Goal: Task Accomplishment & Management: Manage account settings

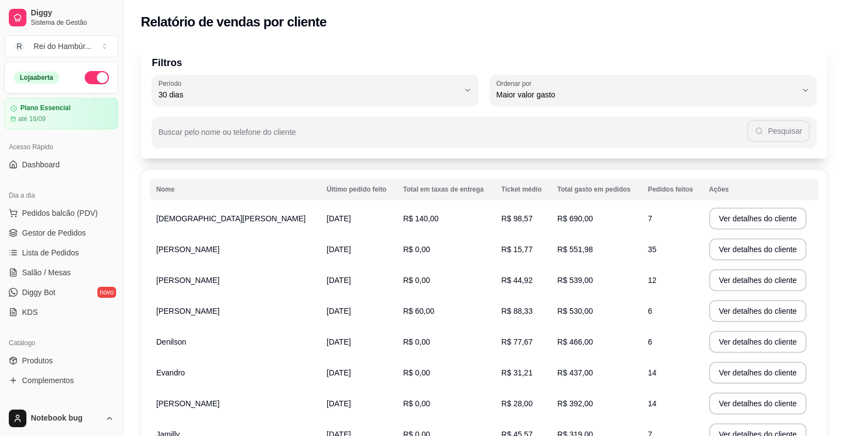
select select "30"
select select "HIGHEST_TOTAL_SPENT_WITH_ORDERS"
click at [88, 232] on link "Gestor de Pedidos" at bounding box center [61, 233] width 114 height 18
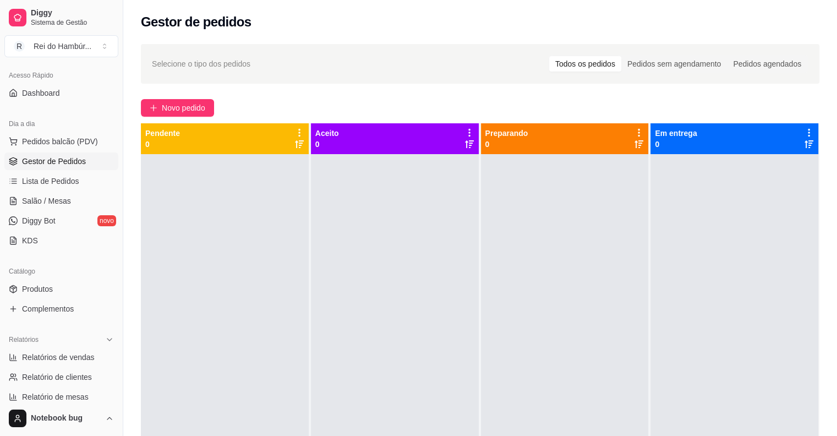
scroll to position [73, 0]
click at [4, 151] on link "Gestor de Pedidos" at bounding box center [61, 160] width 114 height 18
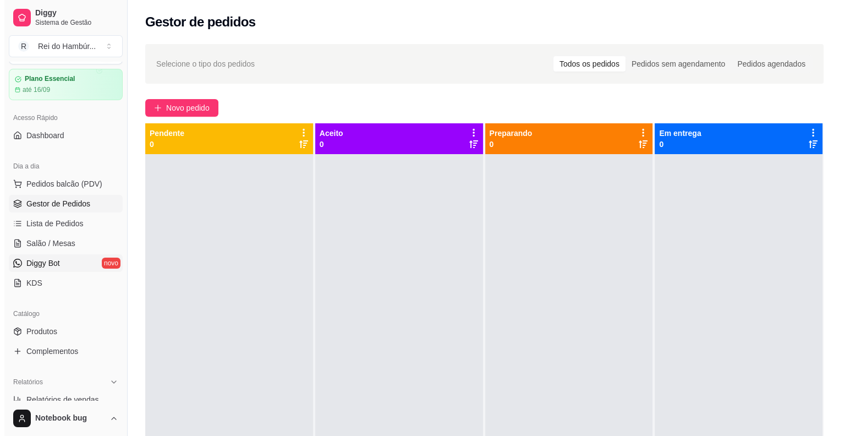
scroll to position [0, 0]
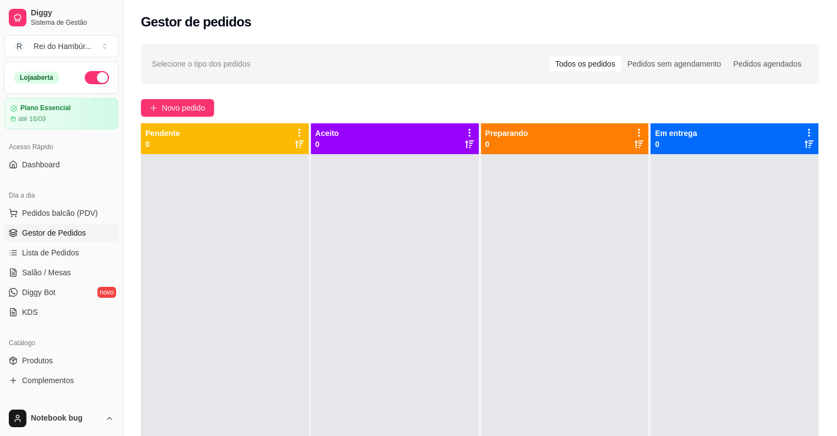
click at [4, 224] on link "Gestor de Pedidos" at bounding box center [61, 233] width 114 height 18
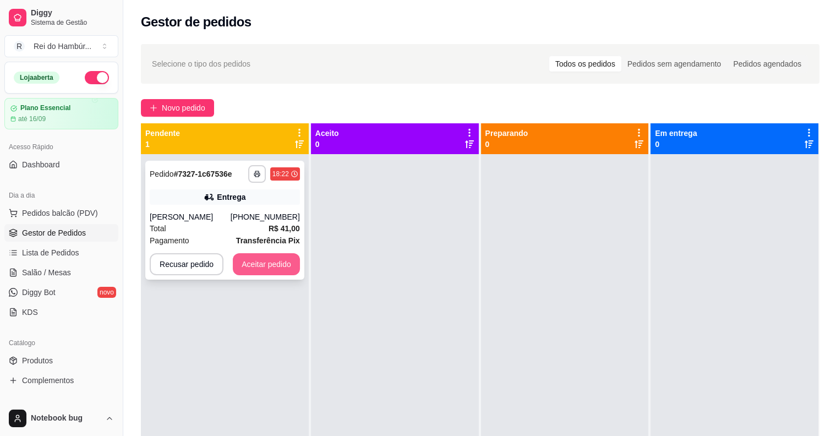
click at [241, 275] on button "Aceitar pedido" at bounding box center [266, 264] width 67 height 22
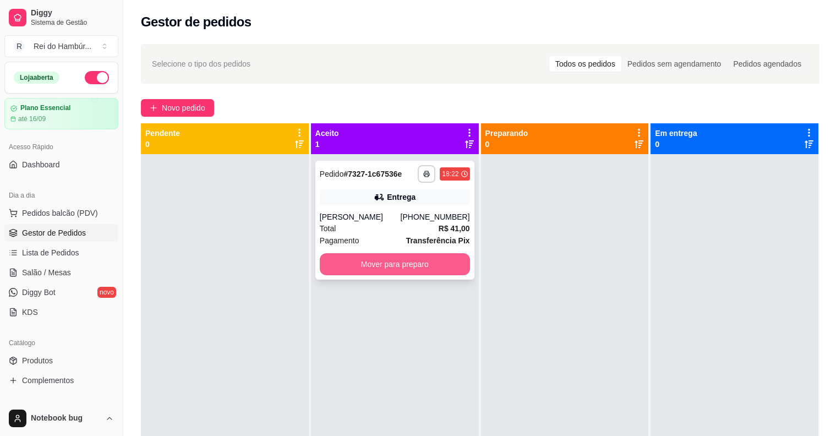
click at [358, 273] on button "Mover para preparo" at bounding box center [395, 264] width 150 height 22
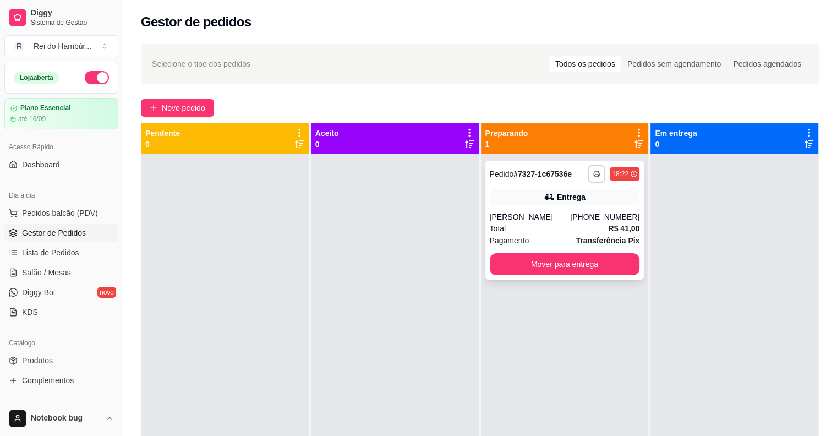
click at [570, 222] on div "[PERSON_NAME]" at bounding box center [530, 216] width 81 height 11
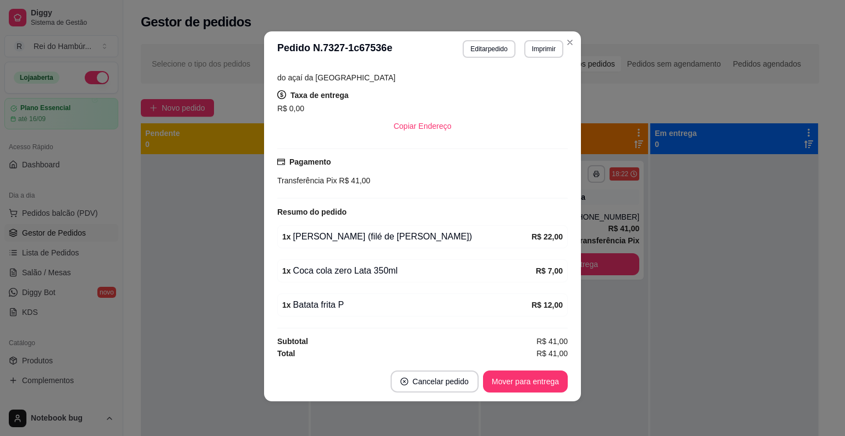
scroll to position [2, 0]
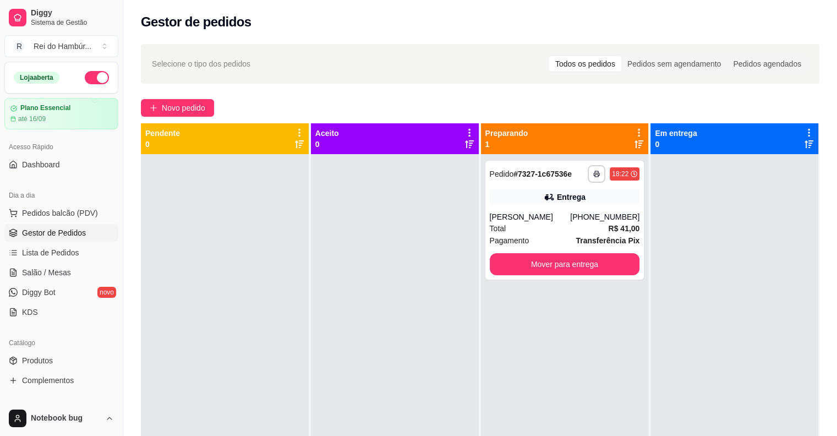
click at [319, 200] on div at bounding box center [395, 372] width 168 height 436
click at [528, 233] on div "Total R$ 41,00" at bounding box center [565, 228] width 150 height 12
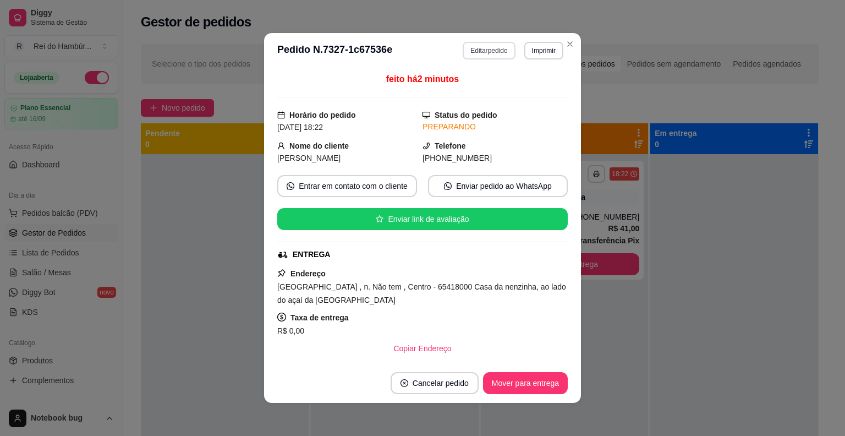
click at [482, 51] on button "Editar pedido" at bounding box center [489, 51] width 52 height 18
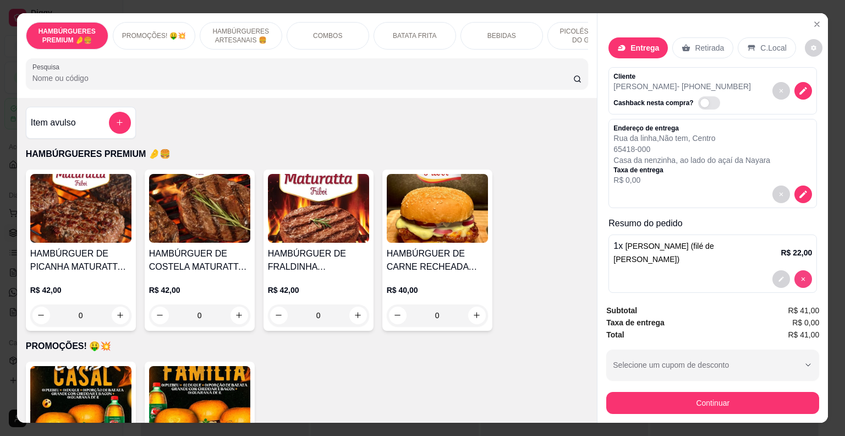
type input "0"
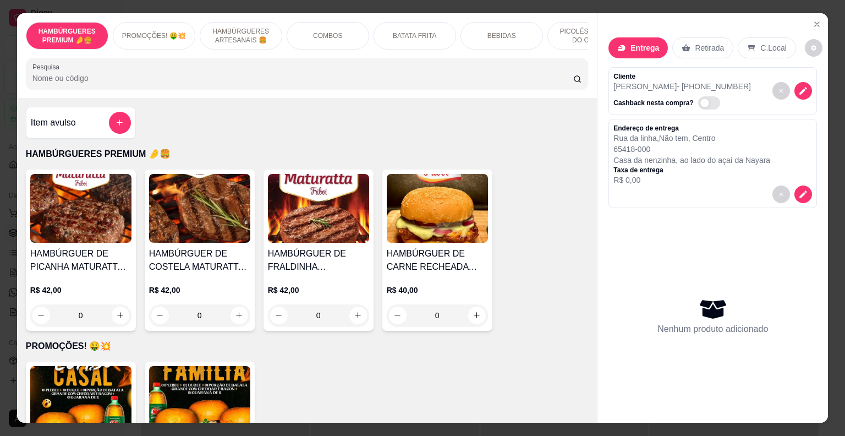
click at [247, 27] on p "HAMBÚRGUERES ARTESANAIS 🍔" at bounding box center [241, 36] width 64 height 18
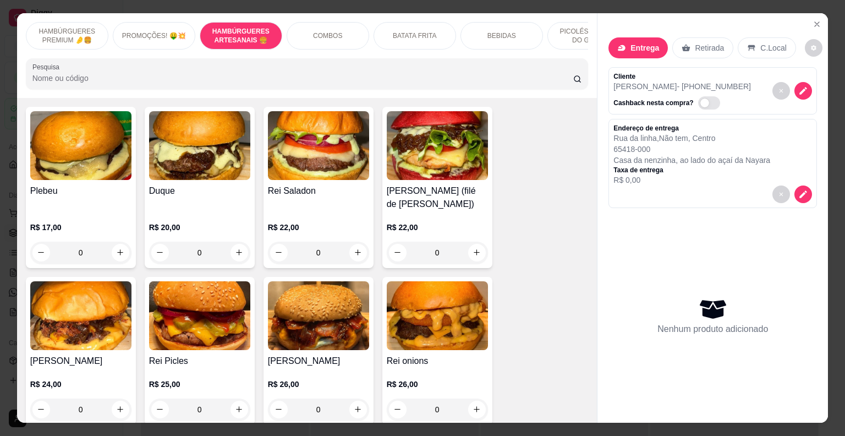
scroll to position [26, 0]
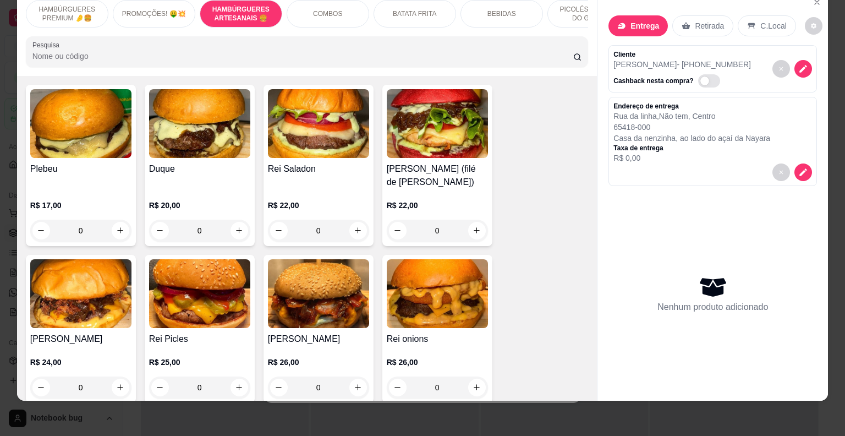
click at [343, 2] on div "COMBOS" at bounding box center [328, 14] width 83 height 28
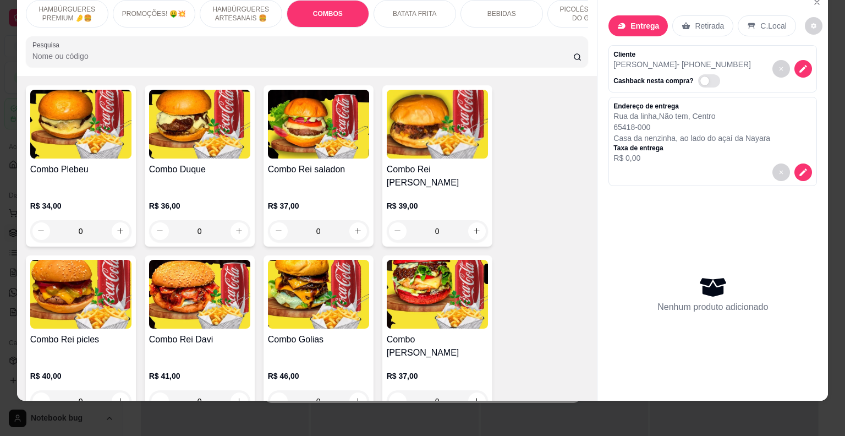
scroll to position [1002, 0]
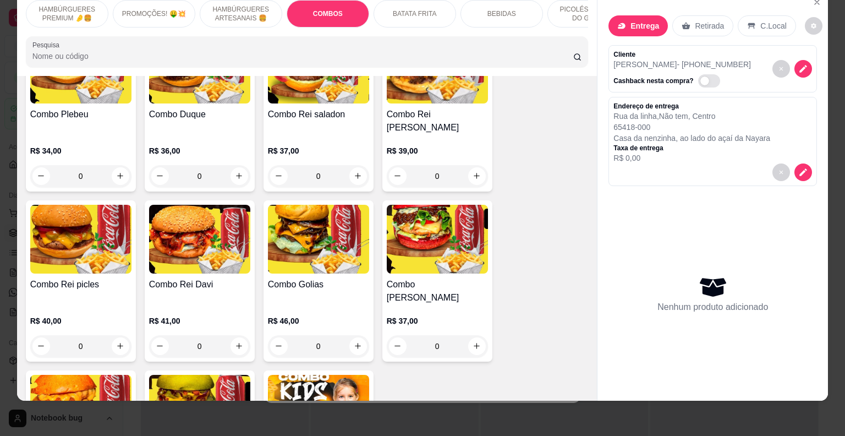
click at [416, 286] on h4 "Combo [PERSON_NAME]" at bounding box center [437, 291] width 101 height 26
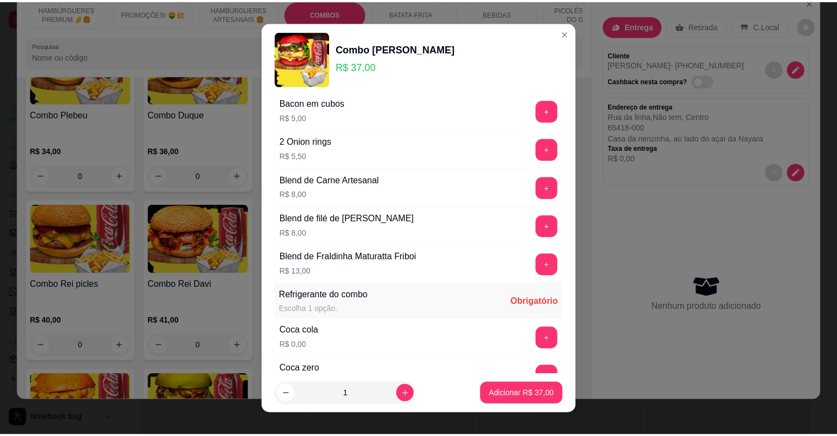
scroll to position [770, 0]
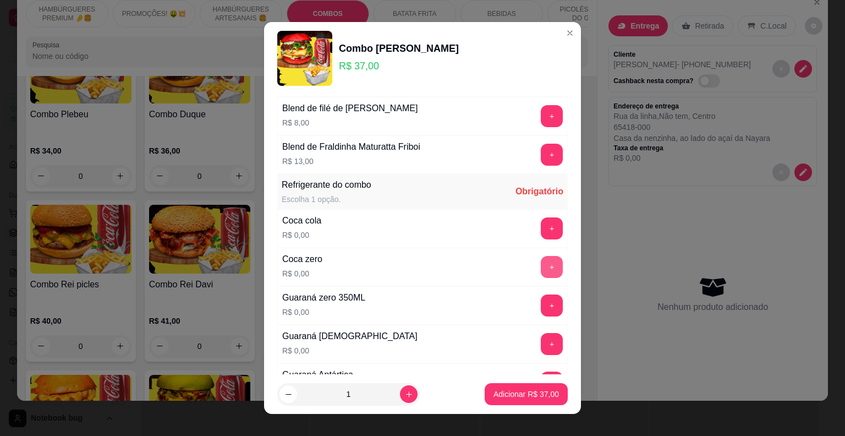
click at [541, 260] on button "+" at bounding box center [552, 267] width 22 height 22
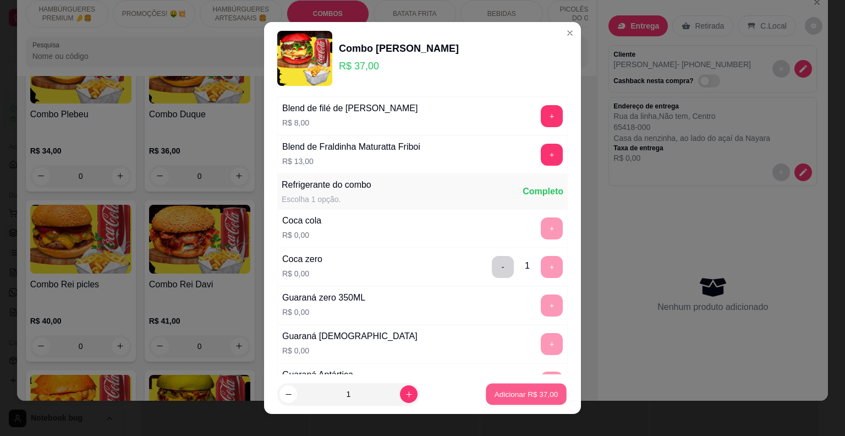
click at [532, 393] on p "Adicionar R$ 37,00" at bounding box center [526, 394] width 64 height 10
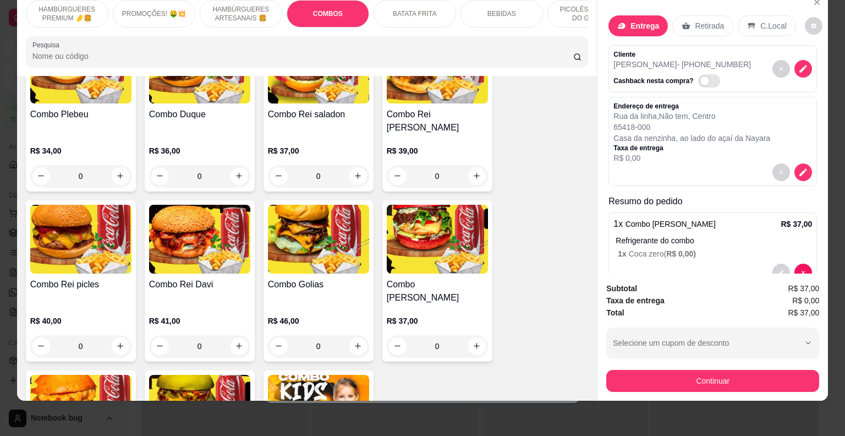
click at [648, 376] on button "Continuar" at bounding box center [712, 381] width 213 height 22
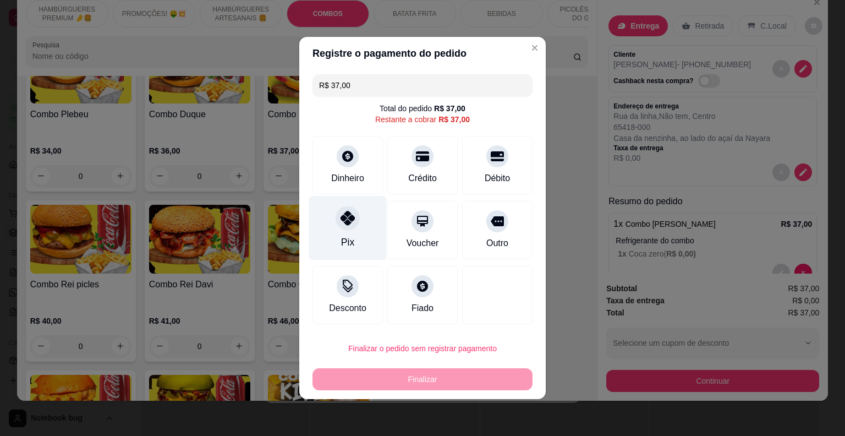
click at [343, 213] on icon at bounding box center [347, 218] width 14 height 14
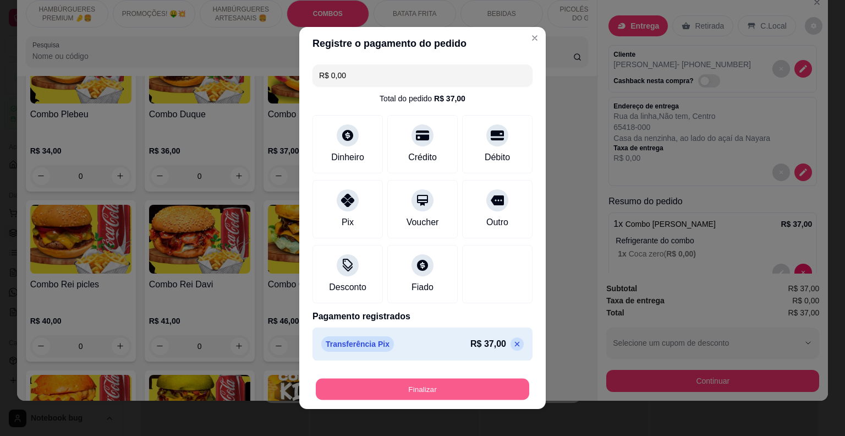
click at [399, 387] on button "Finalizar" at bounding box center [422, 388] width 213 height 21
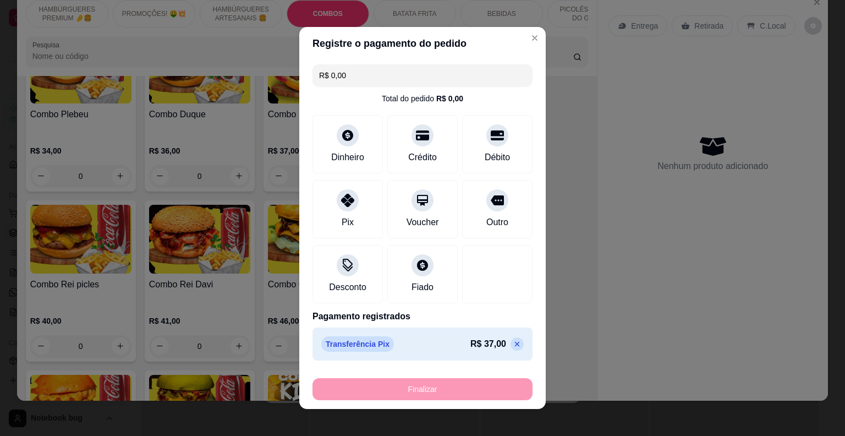
type input "-R$ 37,00"
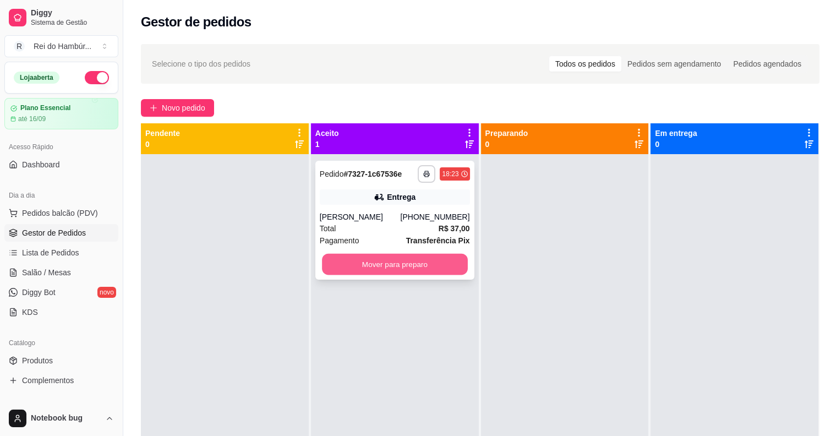
click at [455, 265] on button "Mover para preparo" at bounding box center [395, 264] width 146 height 21
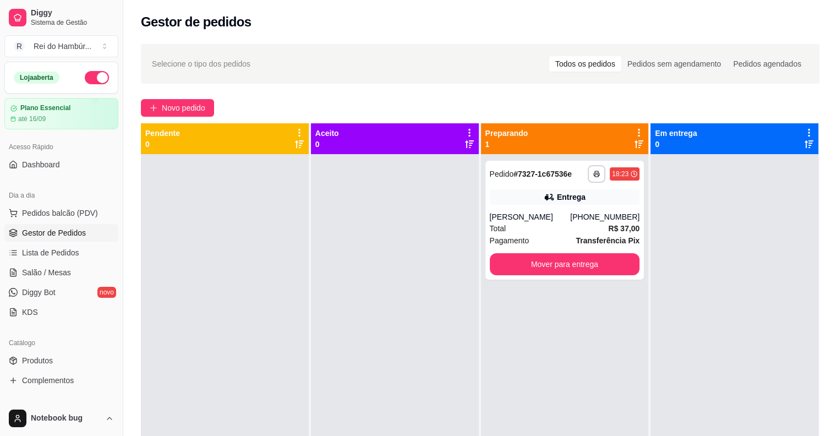
click at [164, 222] on div at bounding box center [225, 372] width 168 height 436
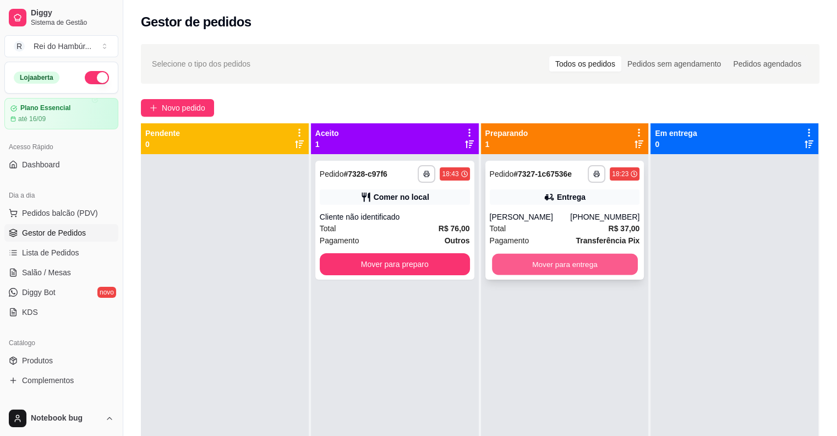
click at [531, 275] on button "Mover para entrega" at bounding box center [565, 264] width 146 height 21
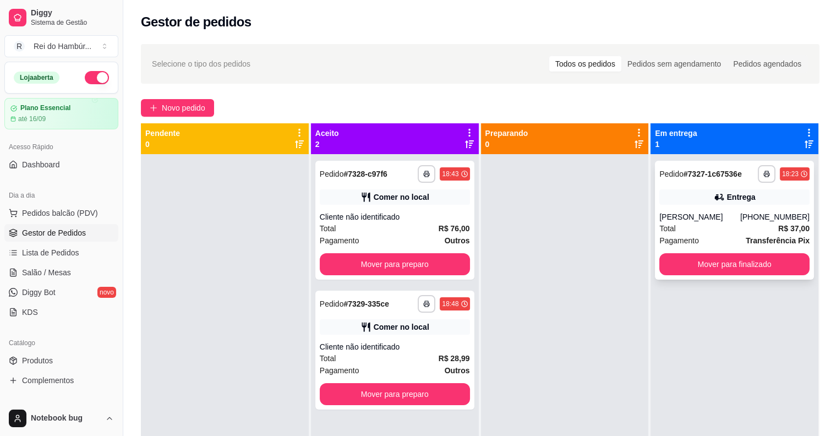
drag, startPoint x: 716, startPoint y: 229, endPoint x: 711, endPoint y: 222, distance: 9.2
click at [711, 222] on div "[PERSON_NAME]" at bounding box center [699, 216] width 81 height 11
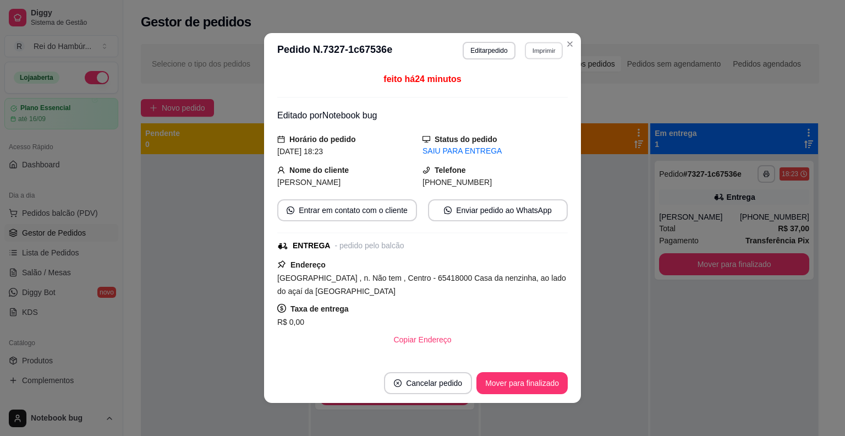
click at [547, 55] on button "Imprimir" at bounding box center [544, 50] width 38 height 17
click at [537, 95] on button "IMPRESSORA" at bounding box center [520, 89] width 80 height 18
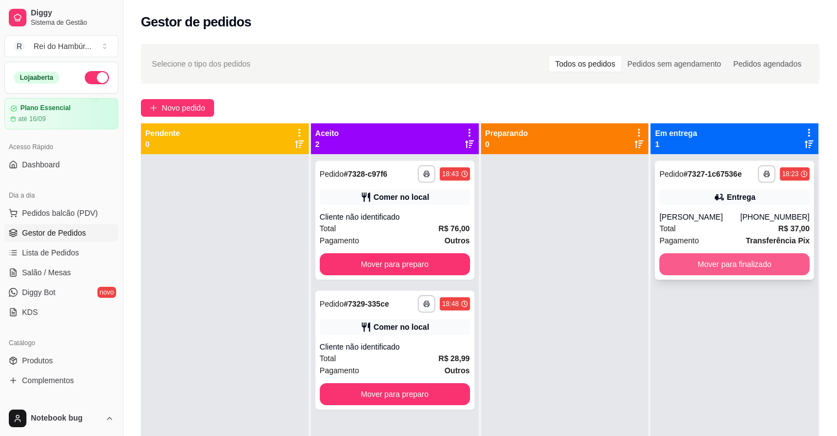
click at [736, 274] on button "Mover para finalizado" at bounding box center [734, 264] width 150 height 22
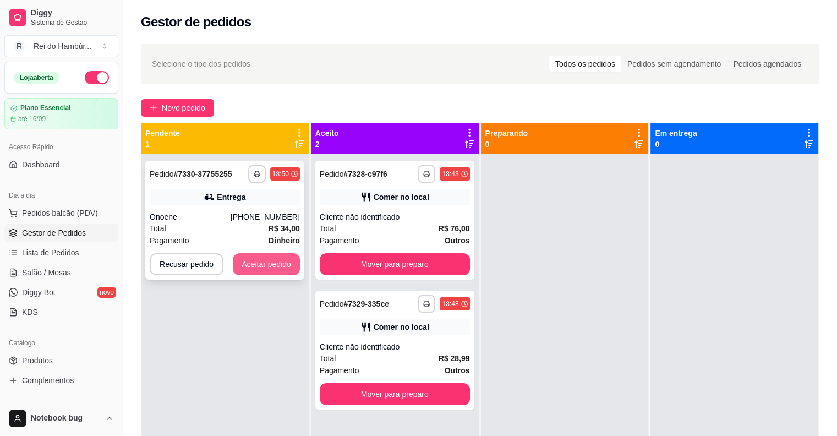
click at [262, 270] on button "Aceitar pedido" at bounding box center [266, 264] width 67 height 22
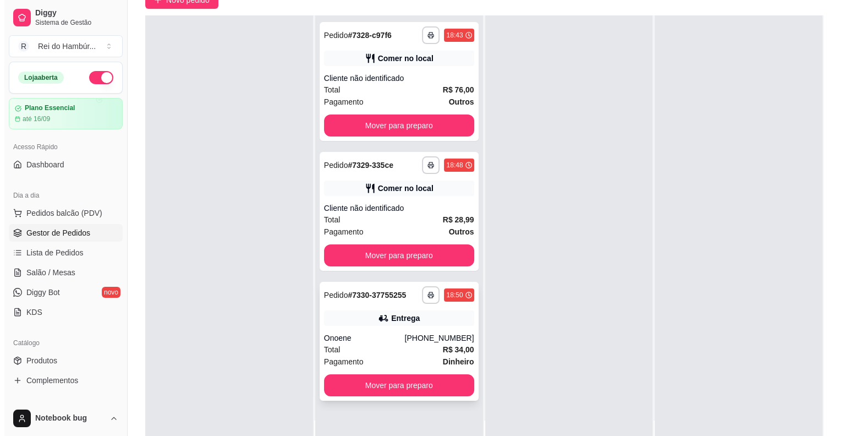
scroll to position [110, 0]
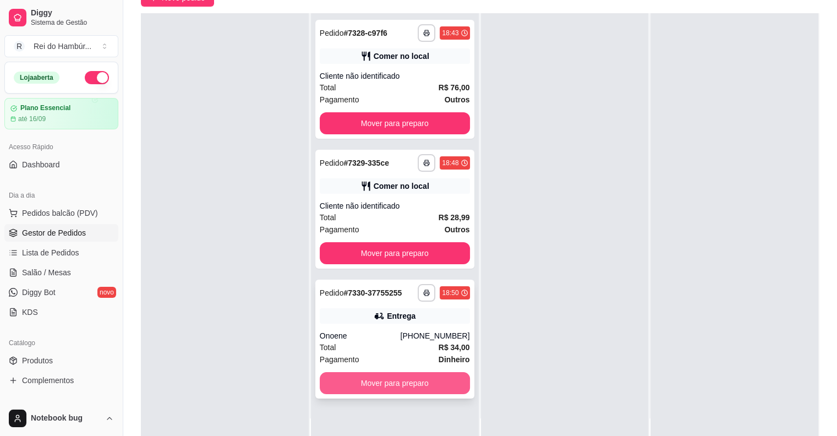
click at [447, 382] on button "Mover para preparo" at bounding box center [395, 383] width 150 height 22
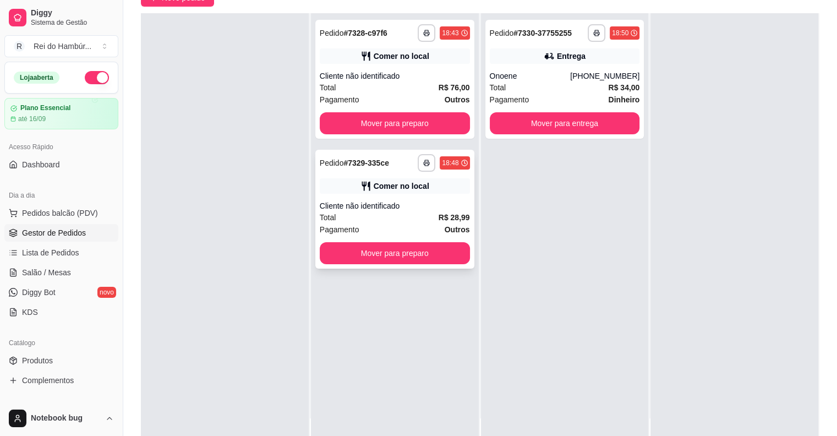
click at [422, 206] on div "Cliente não identificado" at bounding box center [395, 205] width 150 height 11
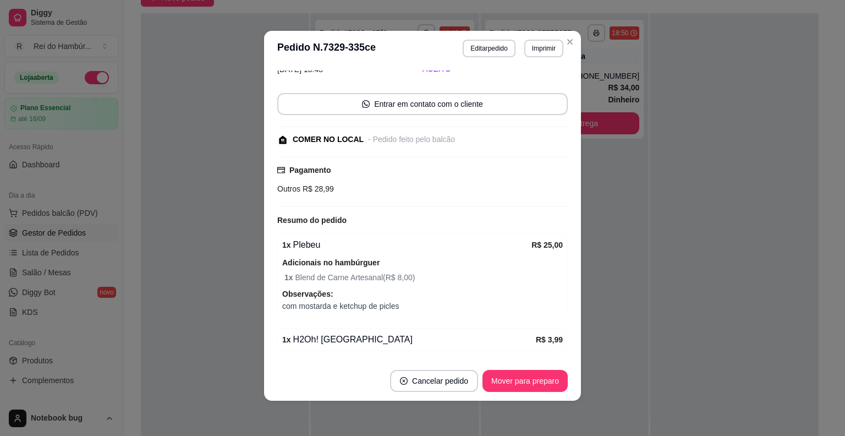
scroll to position [36, 0]
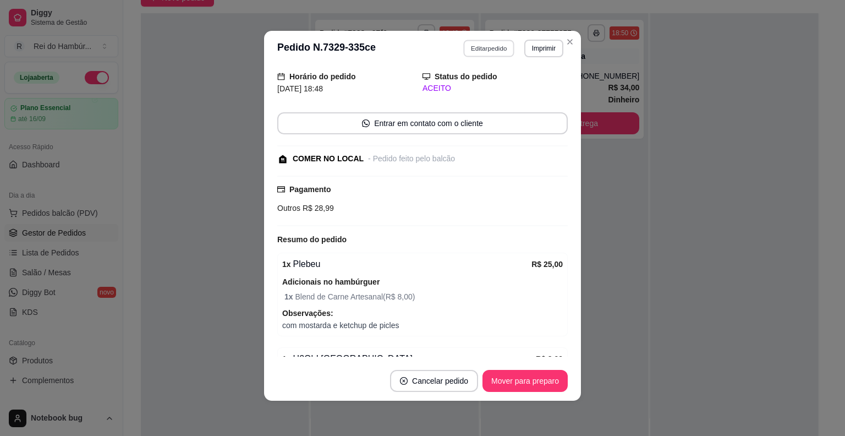
click at [493, 46] on button "Editar pedido" at bounding box center [489, 48] width 51 height 17
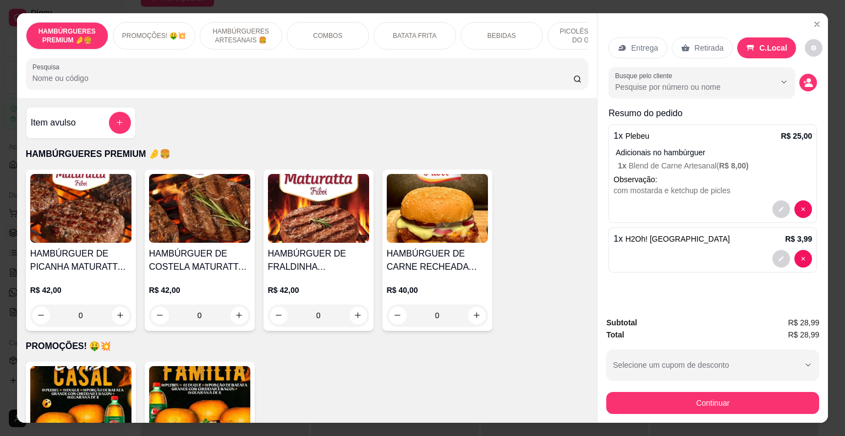
click at [711, 63] on div "Entrega Retirada C.Local Busque pelo cliente Resumo do pedido 1 x Plebeu R$ 25,…" at bounding box center [712, 153] width 208 height 248
drag, startPoint x: 711, startPoint y: 63, endPoint x: 709, endPoint y: 76, distance: 13.3
click at [709, 76] on div at bounding box center [701, 83] width 173 height 22
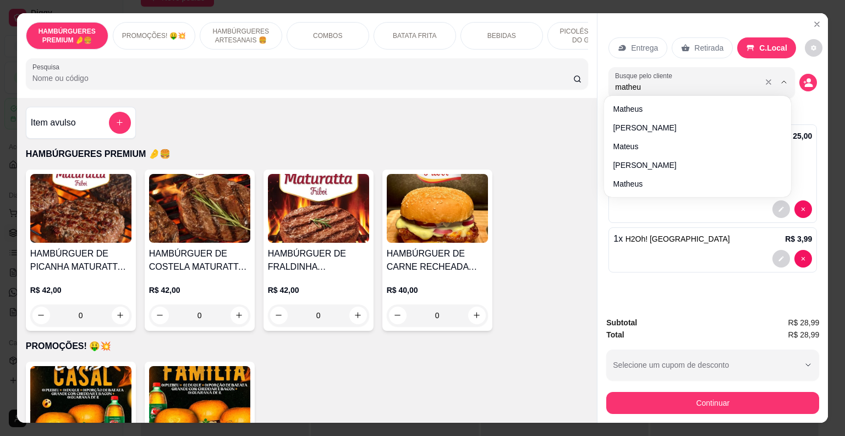
type input "matheus"
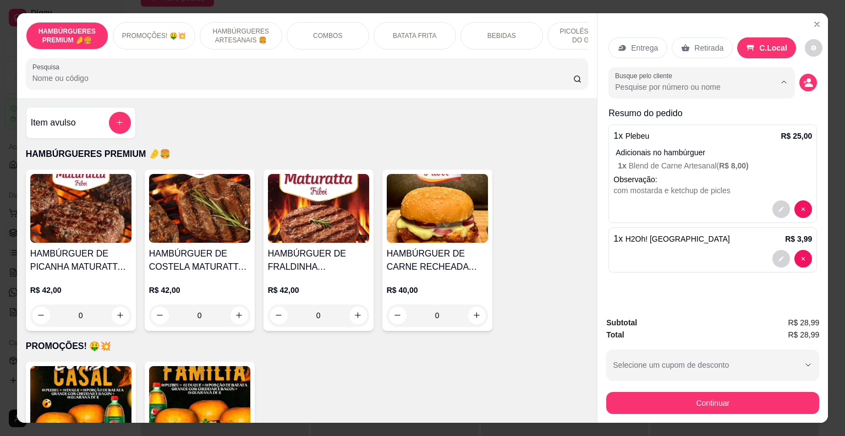
click at [711, 84] on input "Busque pelo cliente" at bounding box center [686, 86] width 142 height 11
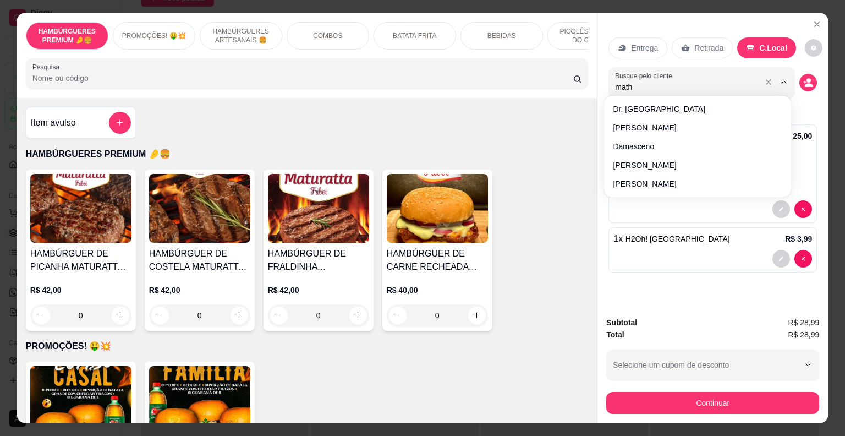
type input "mathe"
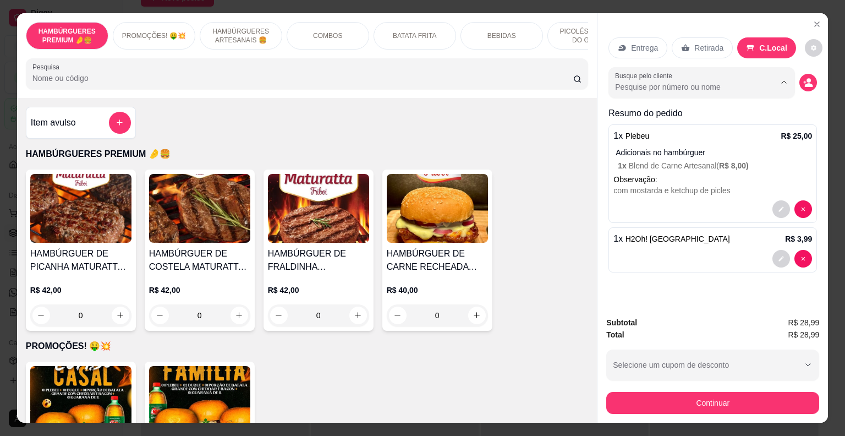
click at [739, 87] on input "Busque pelo cliente" at bounding box center [686, 86] width 142 height 11
click at [757, 75] on div at bounding box center [774, 82] width 35 height 21
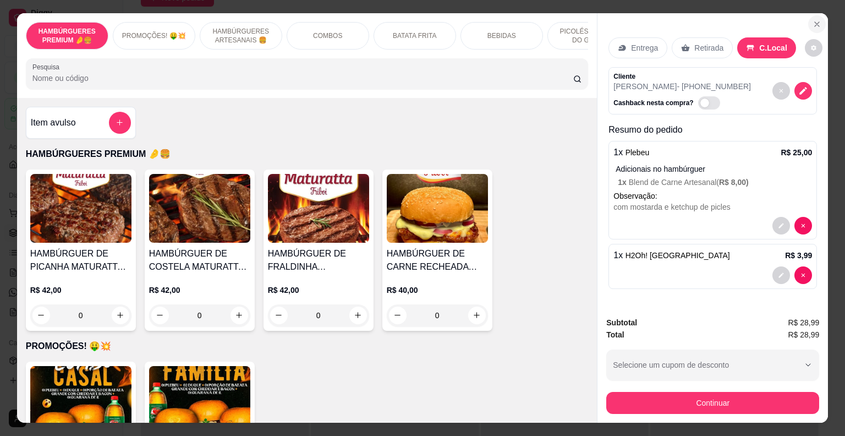
click at [812, 15] on button "Close" at bounding box center [817, 24] width 18 height 18
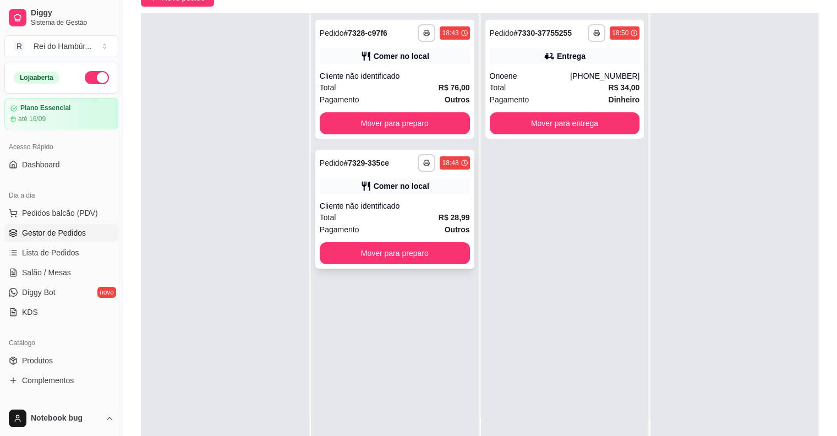
click at [410, 210] on div "Cliente não identificado" at bounding box center [395, 205] width 150 height 11
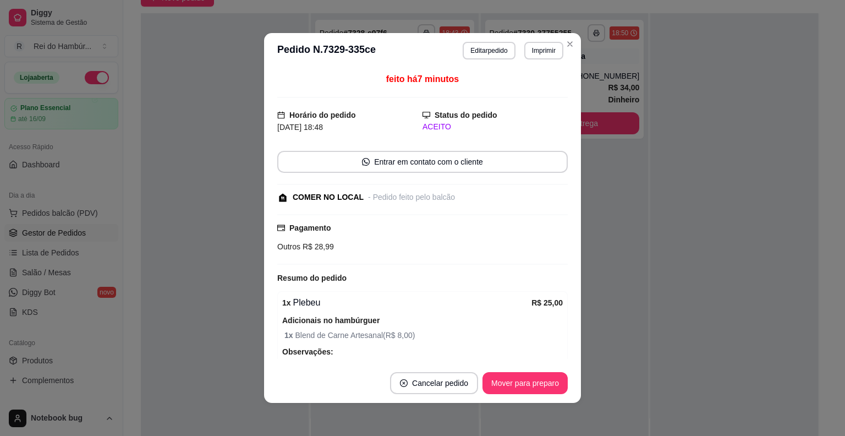
scroll to position [91, 0]
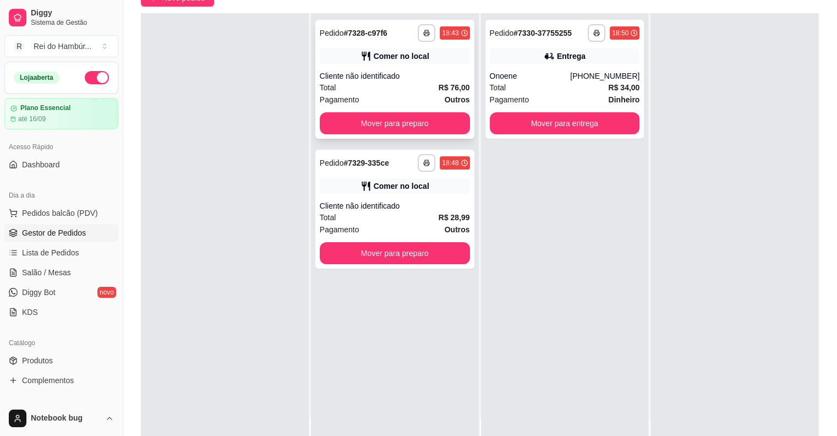
click at [430, 79] on div "Cliente não identificado" at bounding box center [395, 75] width 150 height 11
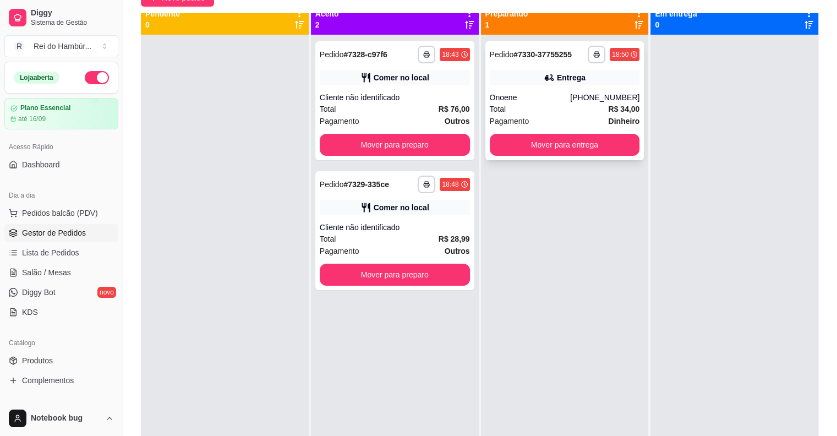
scroll to position [0, 0]
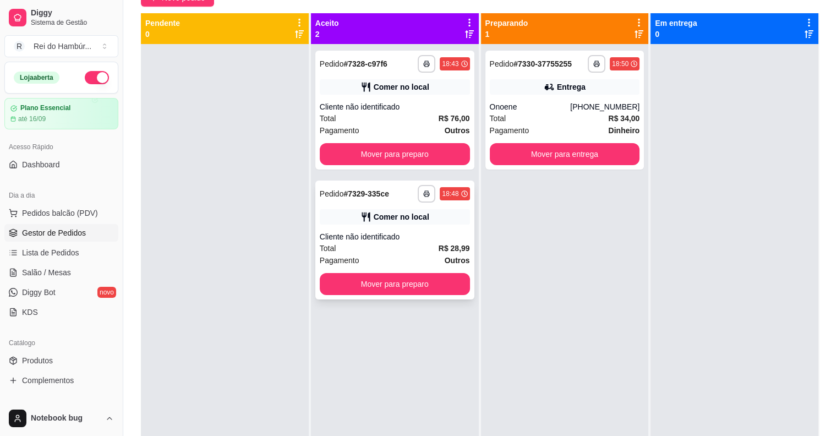
click at [382, 254] on div "Pagamento Outros" at bounding box center [395, 260] width 150 height 12
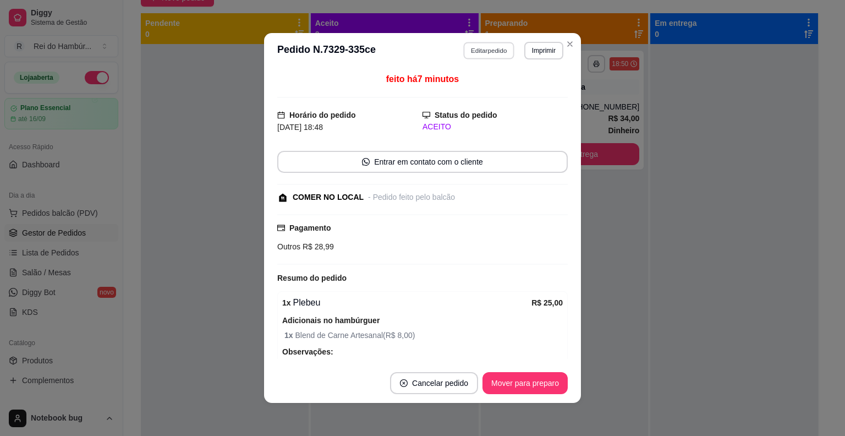
click at [484, 44] on button "Editar pedido" at bounding box center [489, 50] width 51 height 17
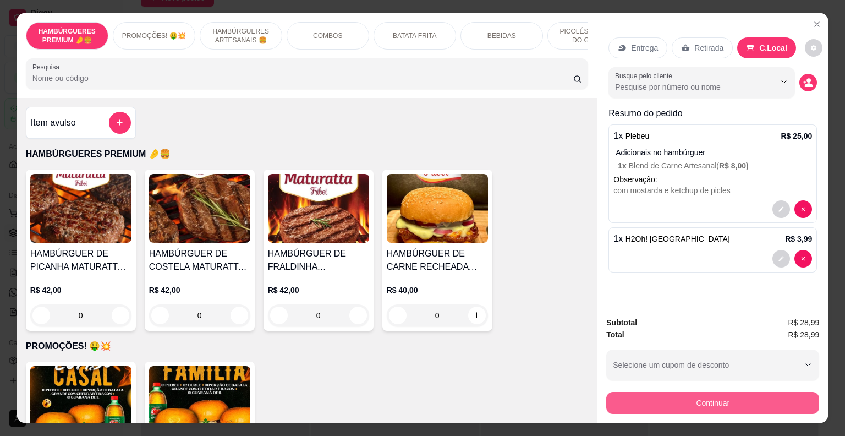
click at [631, 394] on button "Continuar" at bounding box center [712, 403] width 213 height 22
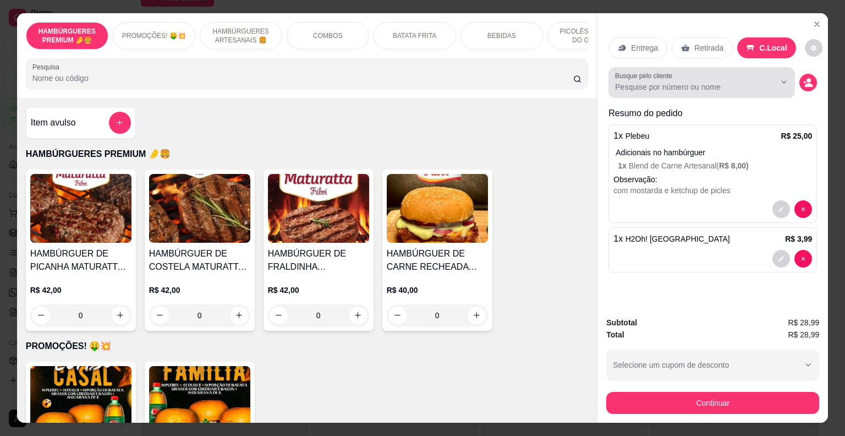
click at [639, 81] on input "Busque pelo cliente" at bounding box center [686, 86] width 142 height 11
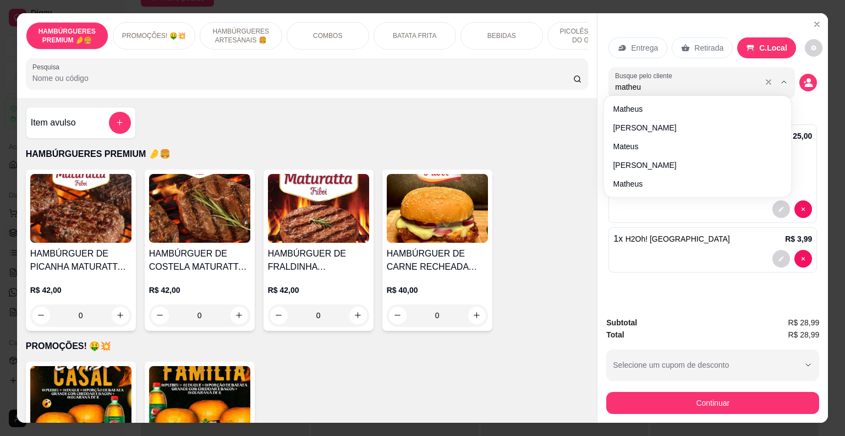
type input "matheus"
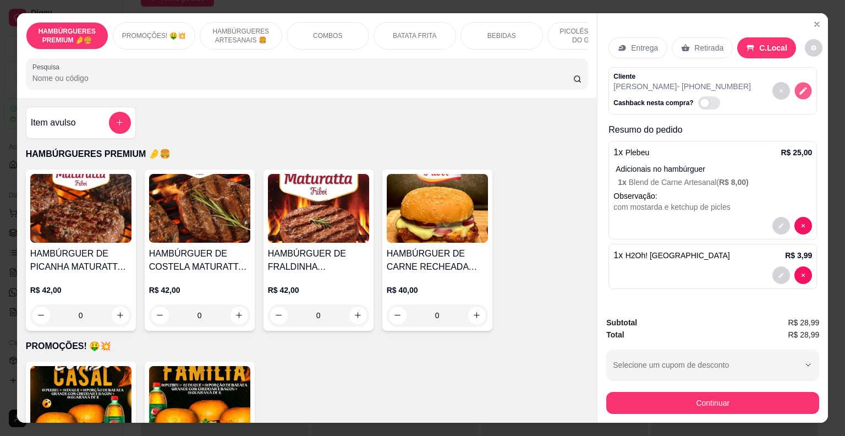
click at [804, 85] on button "decrease-product-quantity" at bounding box center [803, 90] width 17 height 17
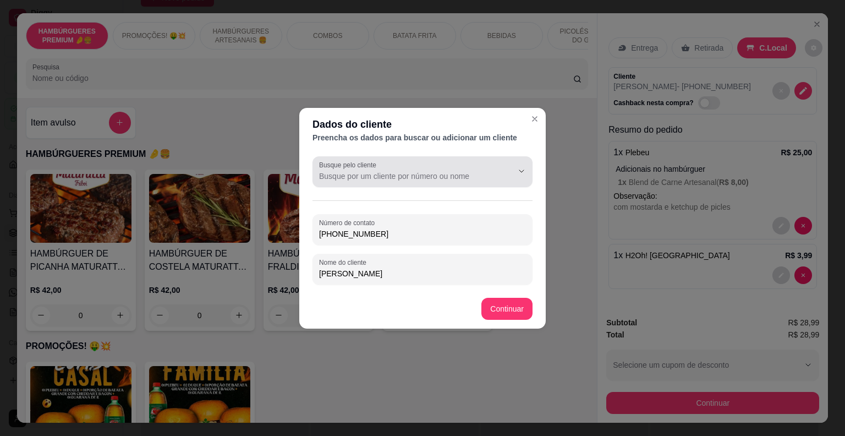
click at [372, 178] on input "Busque pelo cliente" at bounding box center [407, 176] width 176 height 11
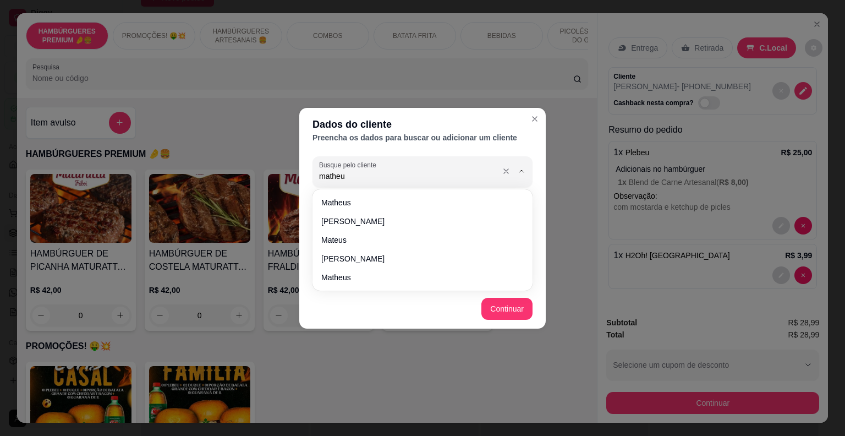
type input "matheus"
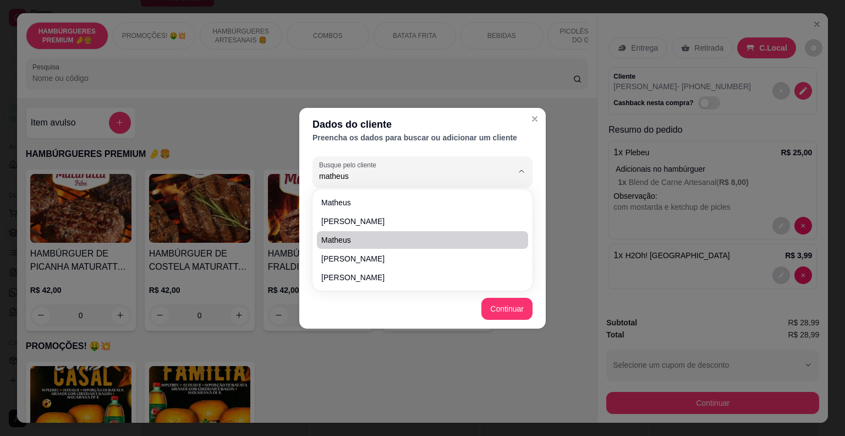
click at [417, 244] on span "matheus" at bounding box center [416, 239] width 191 height 11
type input "[PHONE_NUMBER]"
type input "matheus"
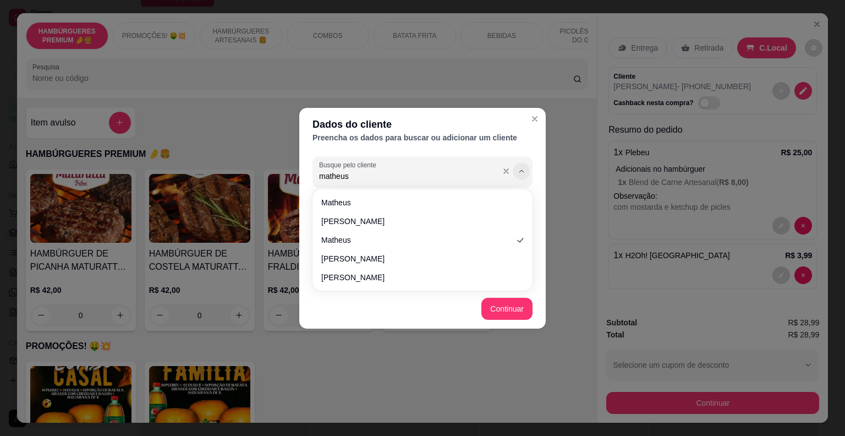
click at [525, 171] on icon "Show suggestions" at bounding box center [521, 171] width 9 height 9
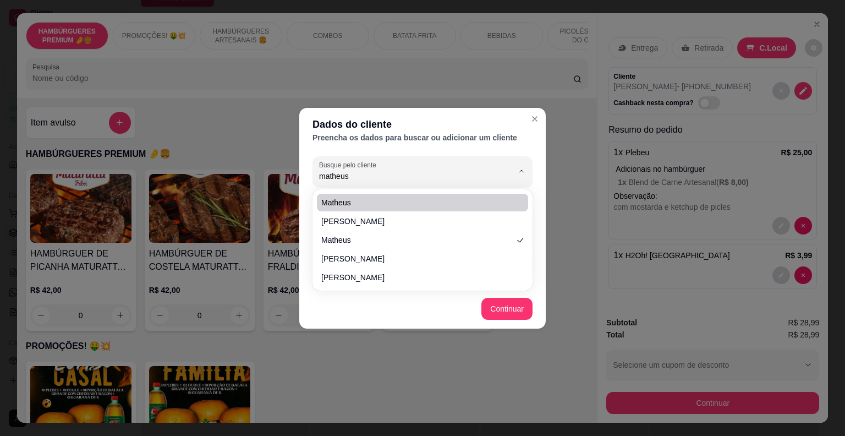
click at [399, 202] on span "matheus" at bounding box center [416, 202] width 191 height 11
type input "matheus"
type input "[PHONE_NUMBER]"
type input "matheus"
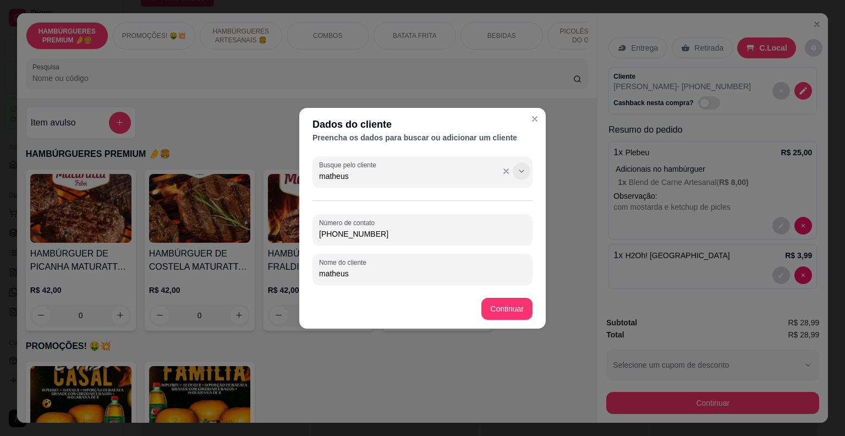
click at [523, 169] on icon "Show suggestions" at bounding box center [521, 171] width 9 height 9
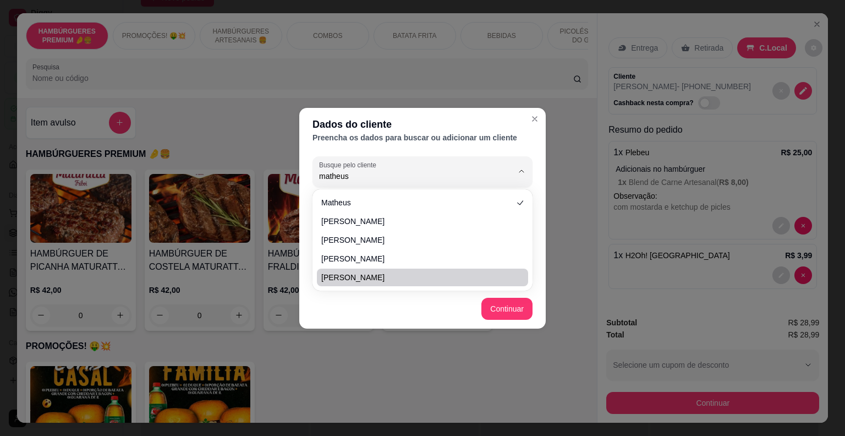
click at [387, 279] on span "[PERSON_NAME]" at bounding box center [416, 277] width 191 height 11
type input "[PERSON_NAME]"
type input "[PHONE_NUMBER]"
type input "[PERSON_NAME]"
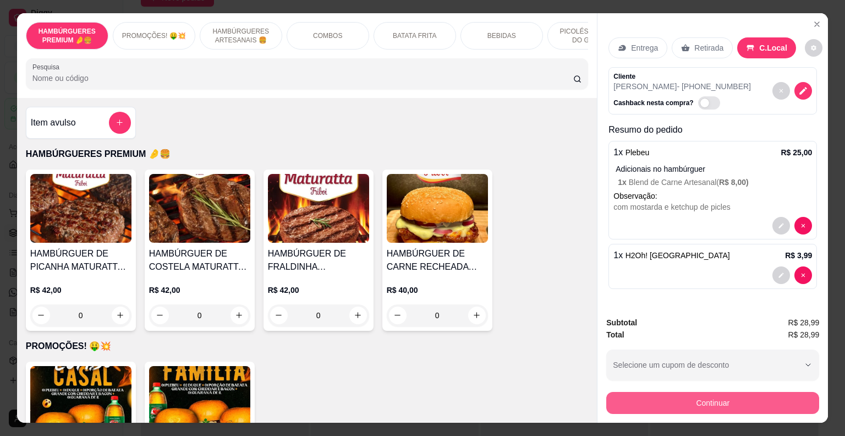
click at [633, 400] on button "Continuar" at bounding box center [712, 403] width 213 height 22
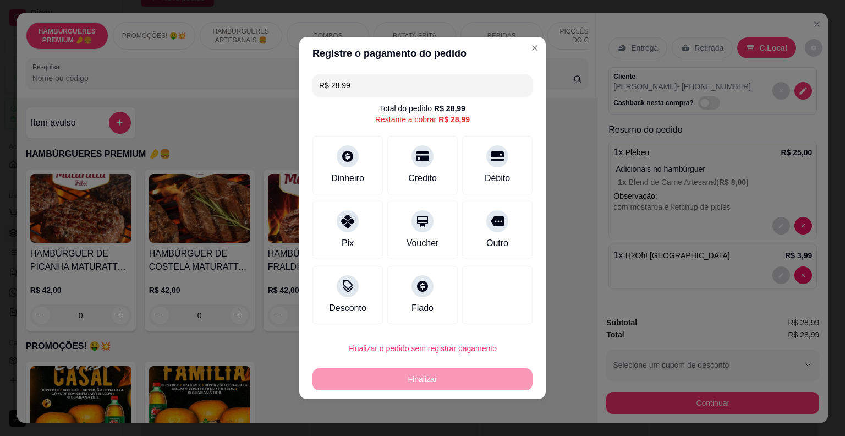
drag, startPoint x: 417, startPoint y: 285, endPoint x: 417, endPoint y: 305, distance: 19.8
click at [417, 286] on icon at bounding box center [422, 286] width 11 height 11
type input "R$ 0,00"
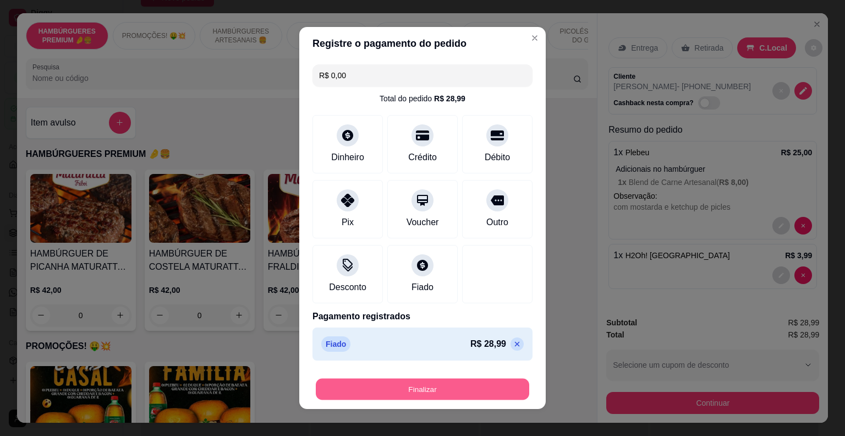
click at [430, 392] on button "Finalizar" at bounding box center [422, 388] width 213 height 21
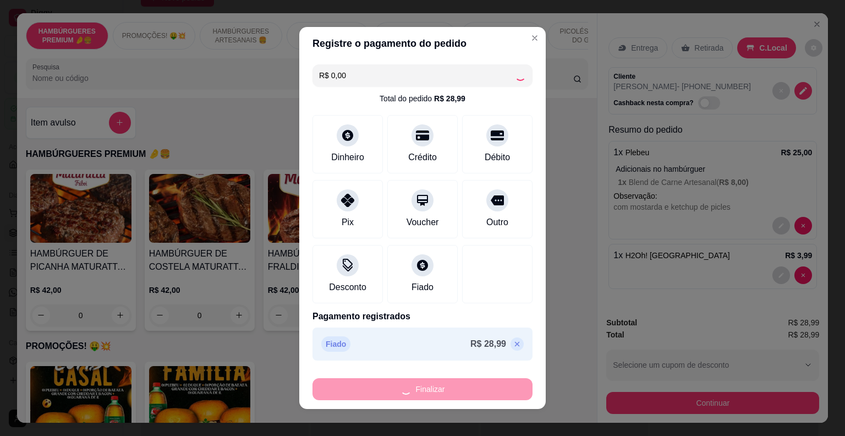
type input "0"
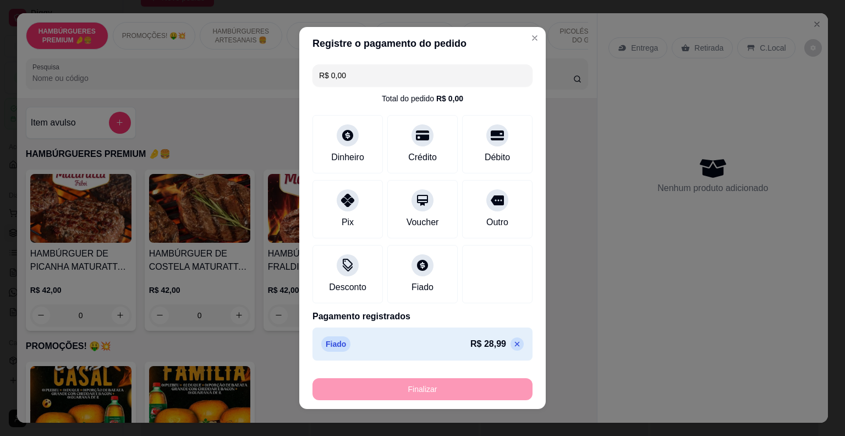
type input "-R$ 28,99"
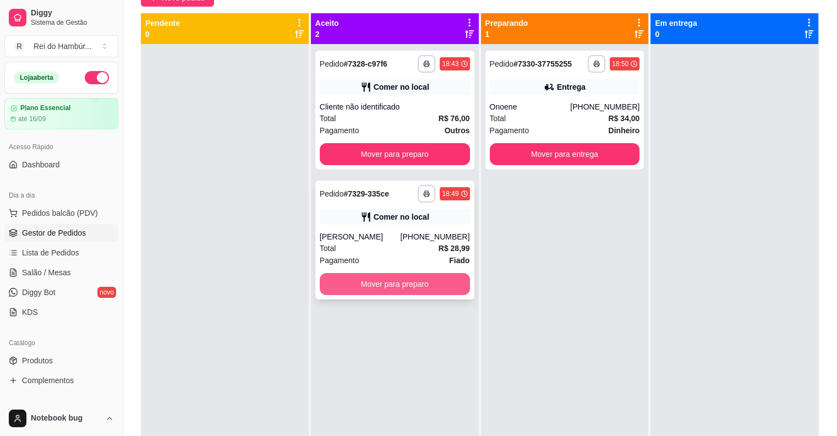
click at [382, 284] on button "Mover para preparo" at bounding box center [395, 284] width 150 height 22
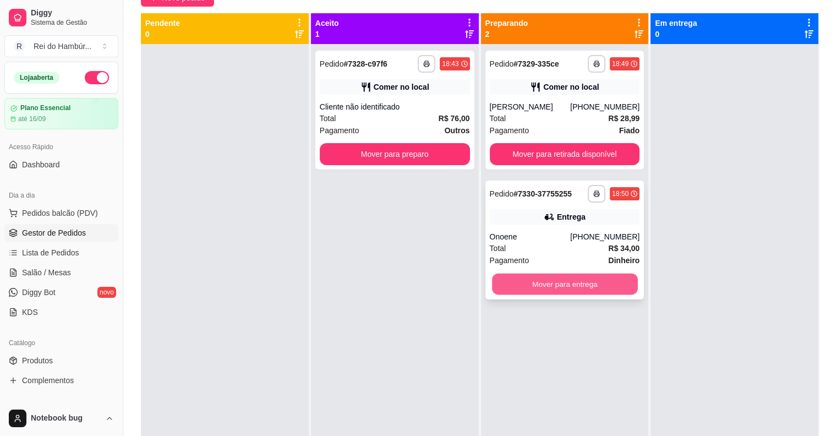
click at [552, 275] on button "Mover para entrega" at bounding box center [565, 283] width 146 height 21
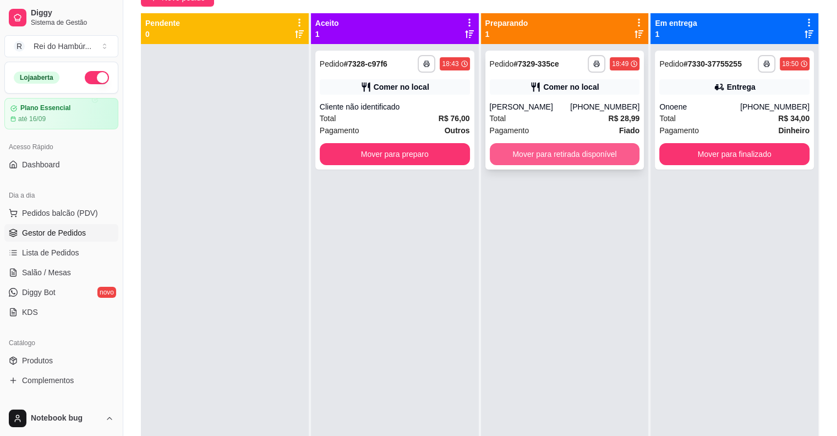
click at [545, 146] on button "Mover para retirada disponível" at bounding box center [565, 154] width 150 height 22
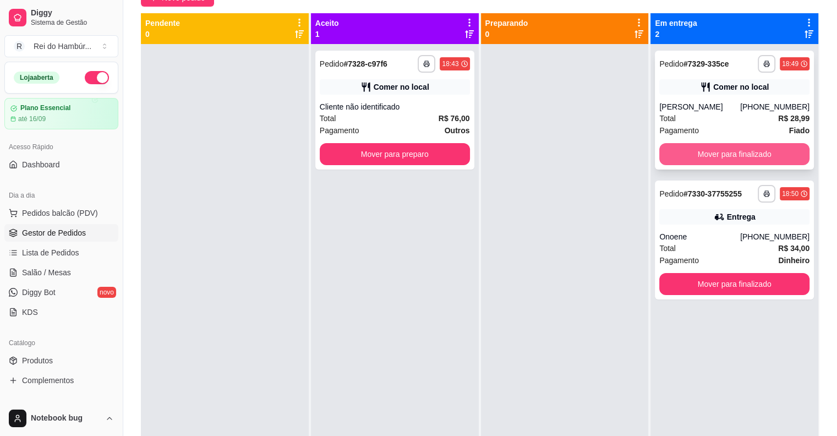
click at [697, 155] on button "Mover para finalizado" at bounding box center [734, 154] width 150 height 22
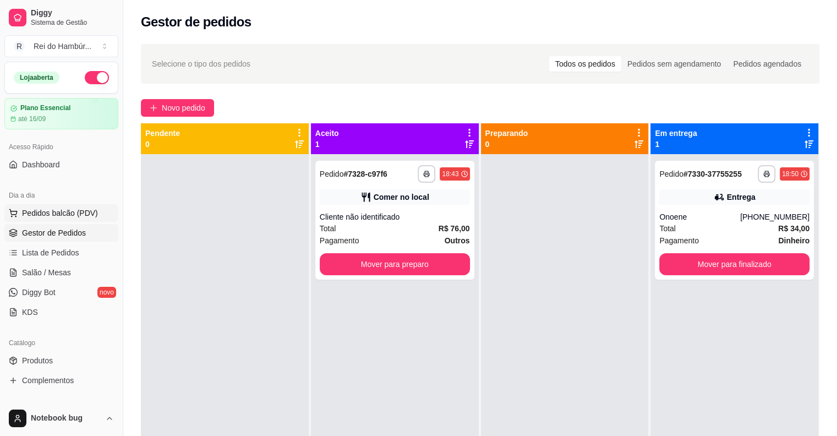
click at [51, 205] on button "Pedidos balcão (PDV)" at bounding box center [61, 213] width 114 height 18
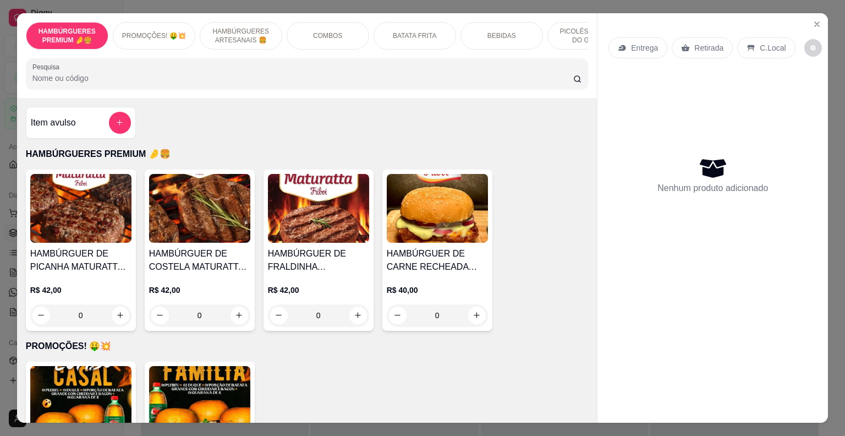
click at [557, 29] on p "PICOLÉS FRUTOS DO GOIÁS" at bounding box center [589, 36] width 64 height 18
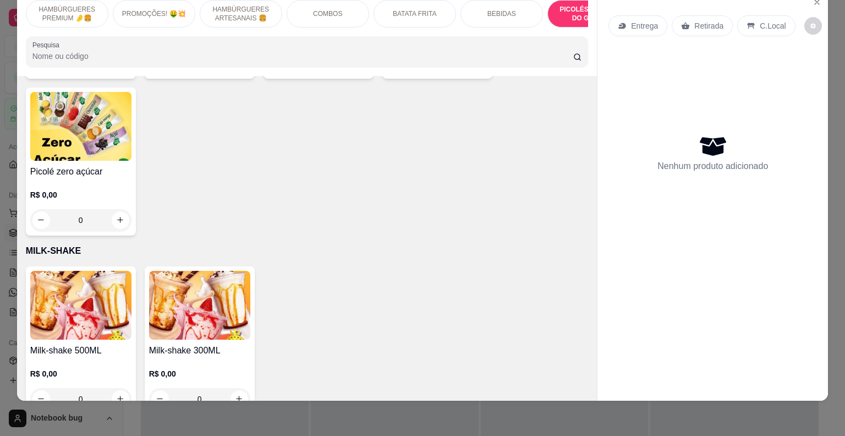
scroll to position [3533, 0]
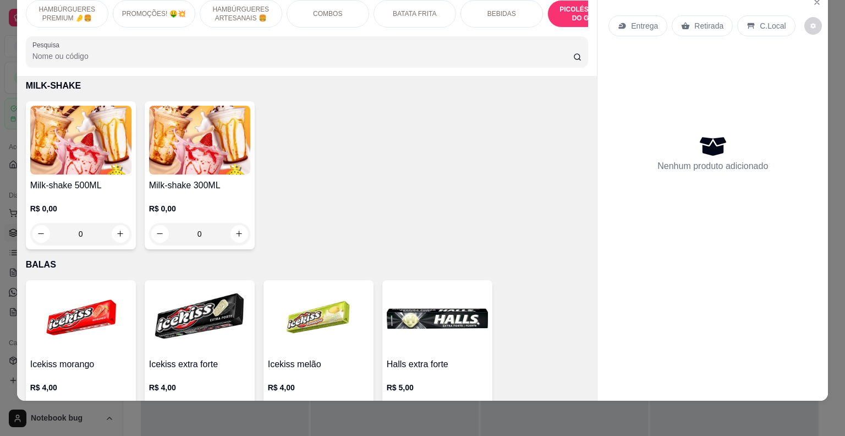
click at [77, 179] on h4 "Milk-shake 500ML" at bounding box center [80, 185] width 101 height 13
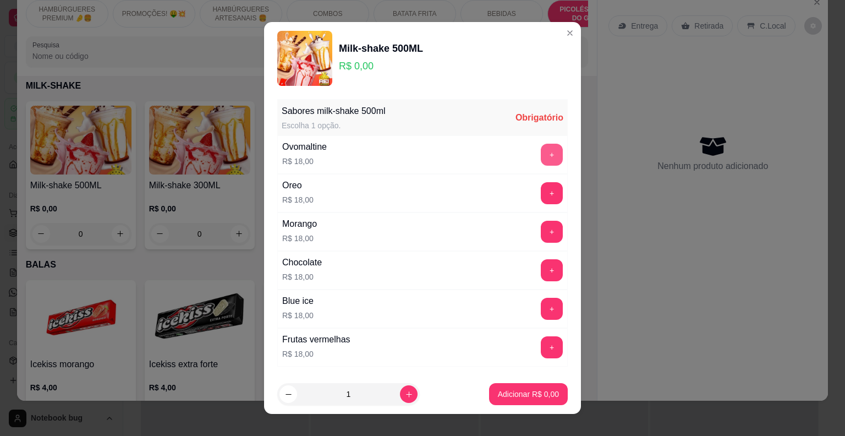
click at [541, 153] on button "+" at bounding box center [552, 155] width 22 height 22
click at [518, 389] on p "Adicionar R$ 18,00" at bounding box center [525, 393] width 65 height 11
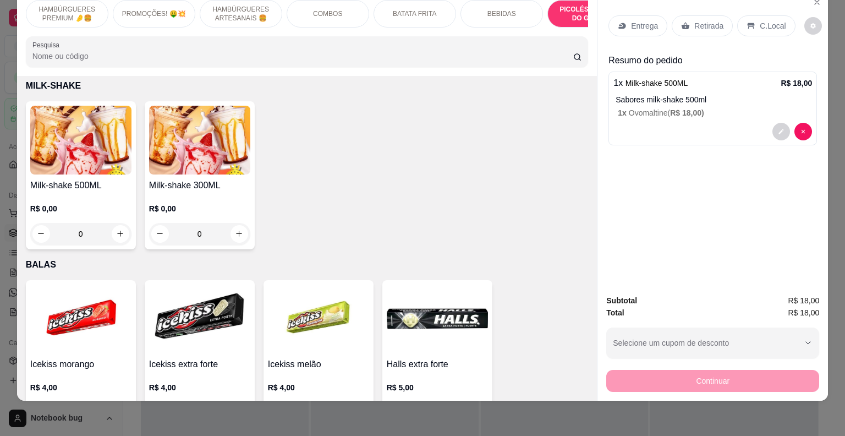
click at [635, 15] on div "Entrega" at bounding box center [637, 25] width 59 height 21
click at [623, 15] on div "Entrega" at bounding box center [637, 25] width 59 height 21
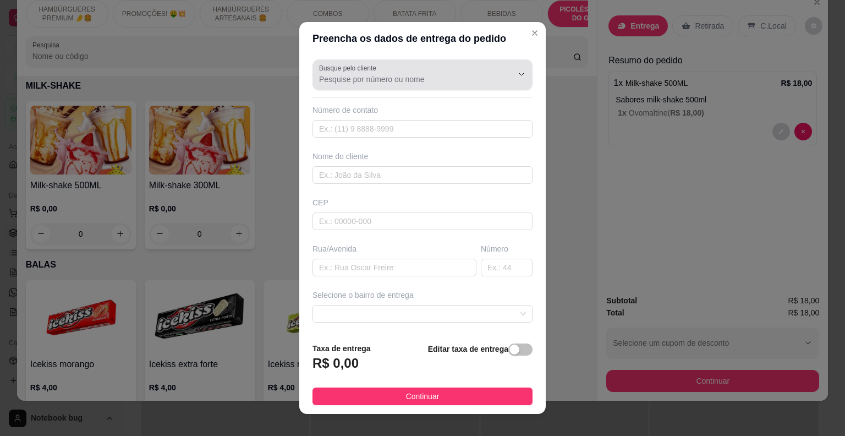
click at [458, 70] on div at bounding box center [422, 75] width 207 height 22
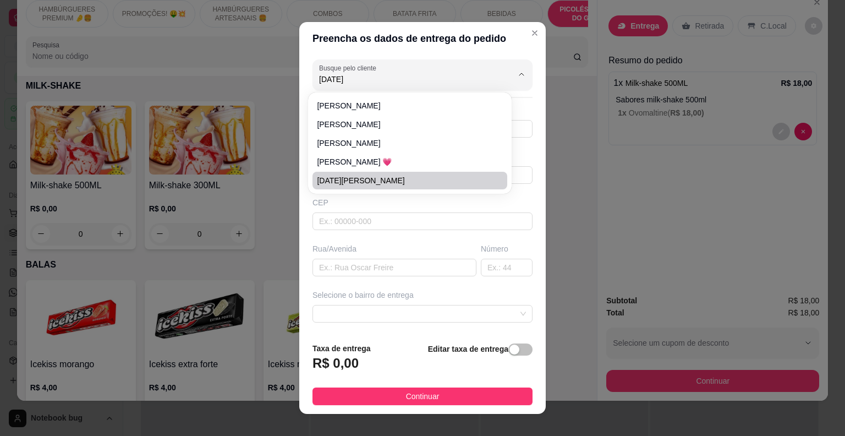
click at [405, 183] on span "[DATE][PERSON_NAME]" at bounding box center [404, 180] width 175 height 11
type input "[DATE][PERSON_NAME]"
type input "9991569887"
type input "[DATE][PERSON_NAME]"
type input "Peritoro-ma"
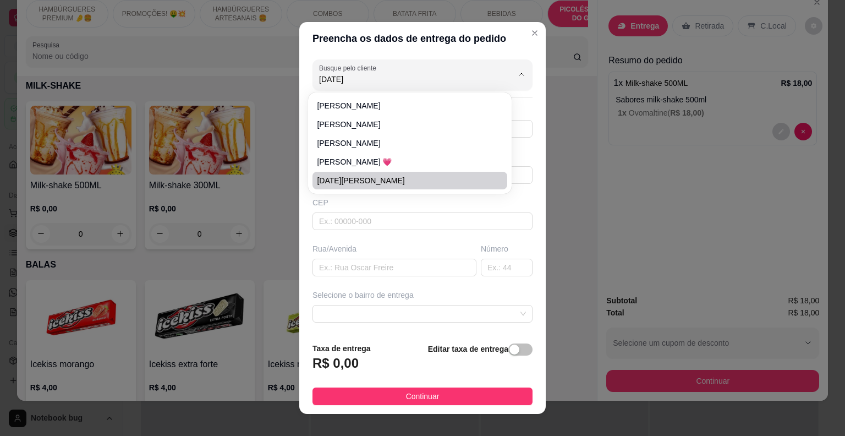
type input "casa da [DATE]"
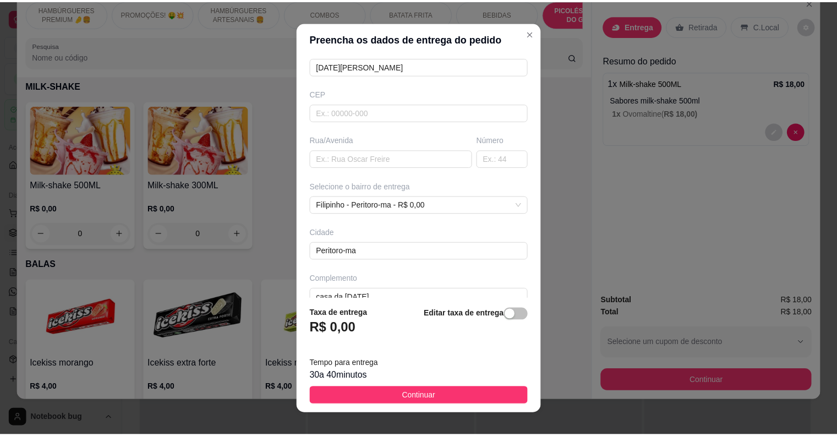
scroll to position [125, 0]
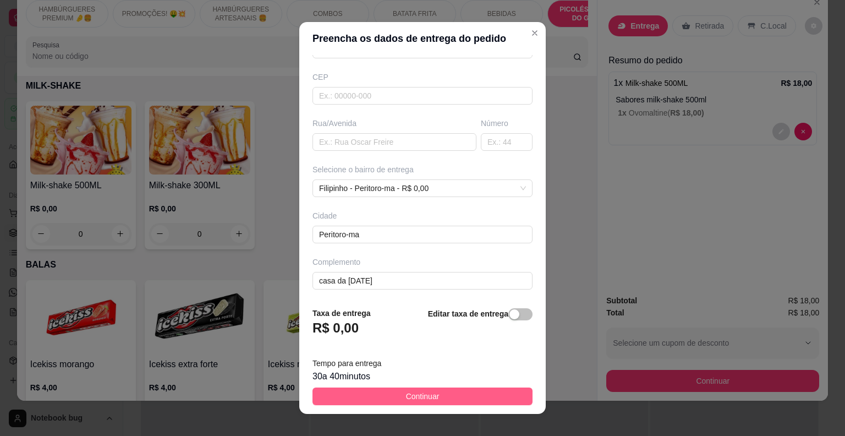
type input "[DATE][PERSON_NAME]"
click at [435, 392] on button "Continuar" at bounding box center [422, 396] width 220 height 18
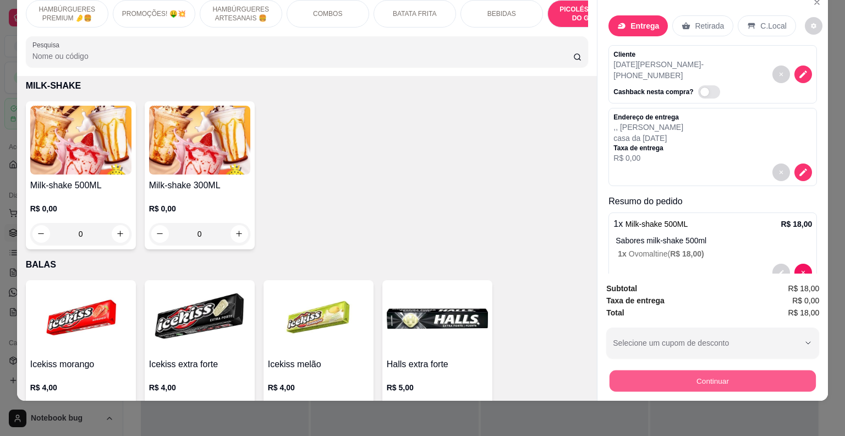
click at [673, 370] on button "Continuar" at bounding box center [712, 380] width 206 height 21
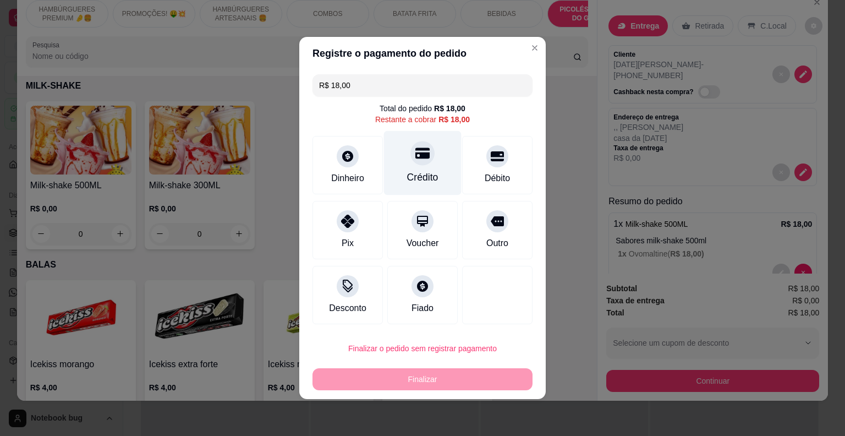
click at [431, 171] on div "Crédito" at bounding box center [422, 177] width 31 height 14
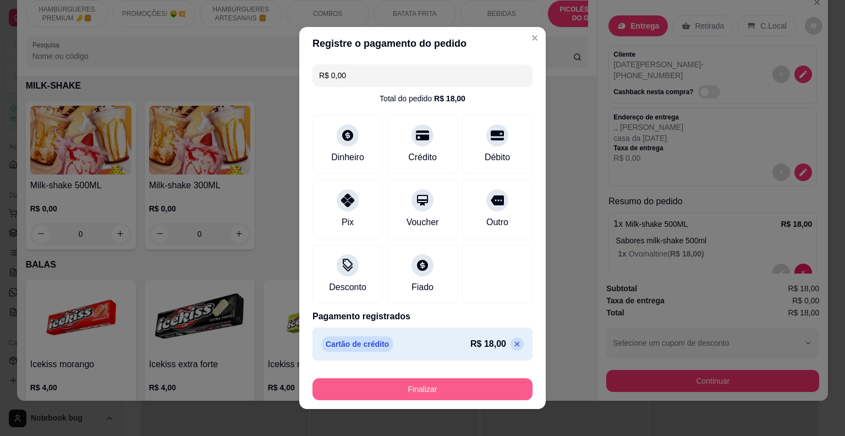
click at [393, 386] on button "Finalizar" at bounding box center [422, 389] width 220 height 22
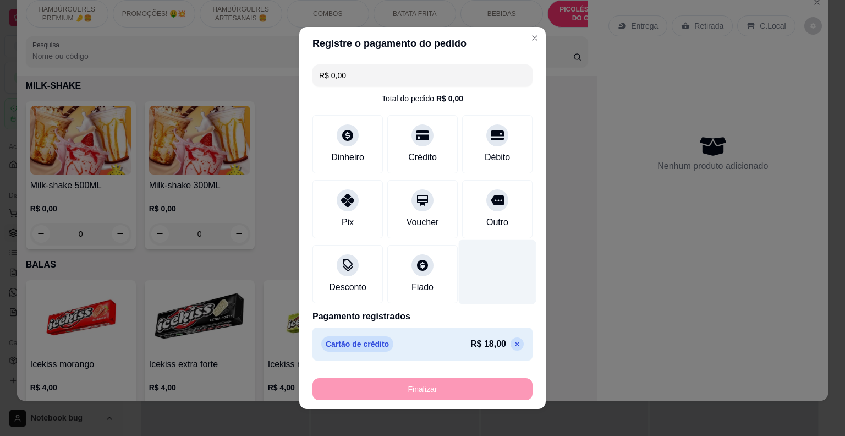
type input "-R$ 18,00"
